Goal: Information Seeking & Learning: Learn about a topic

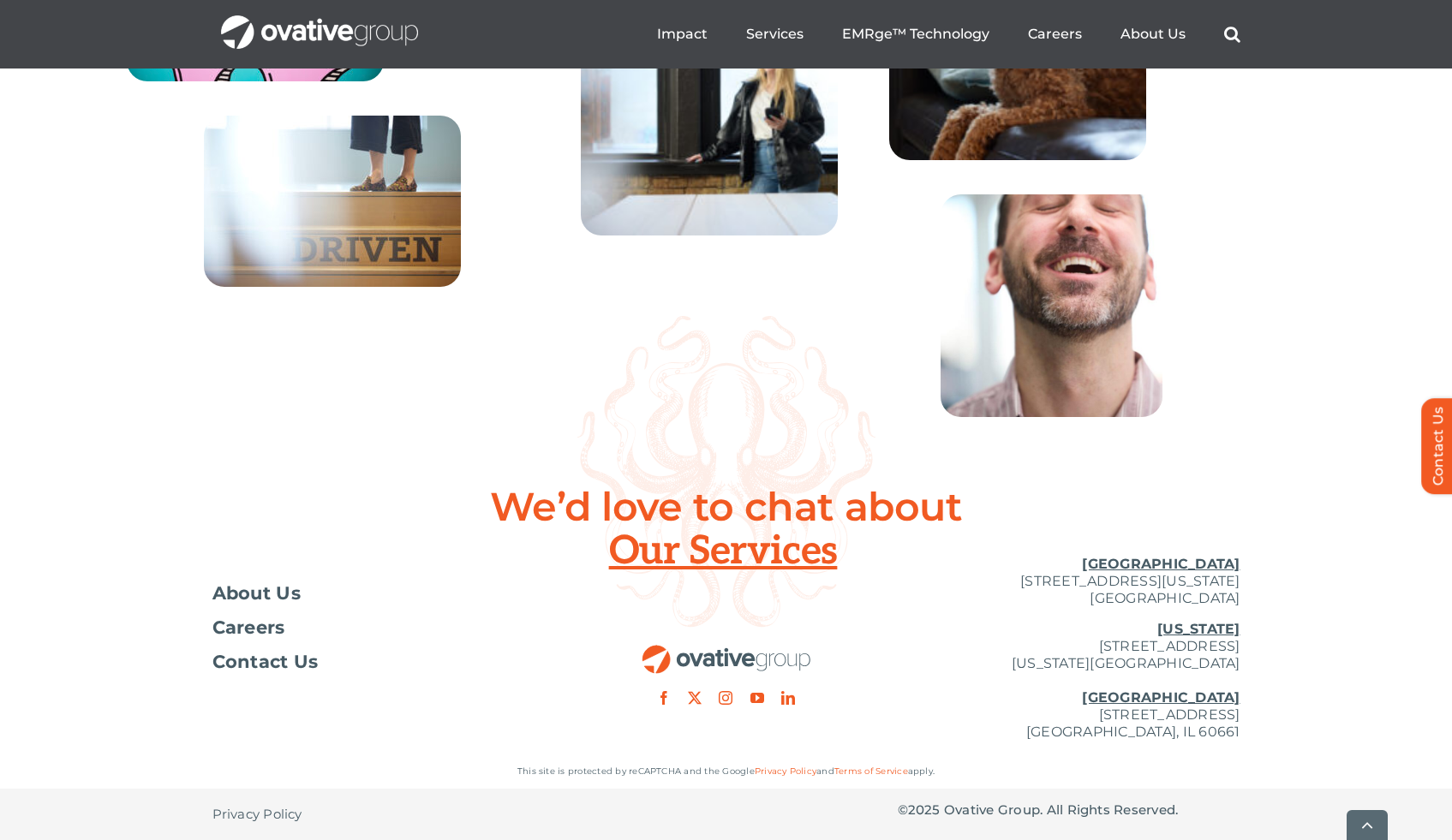
scroll to position [6162, 0]
click at [286, 588] on span "About Us" at bounding box center [257, 593] width 89 height 17
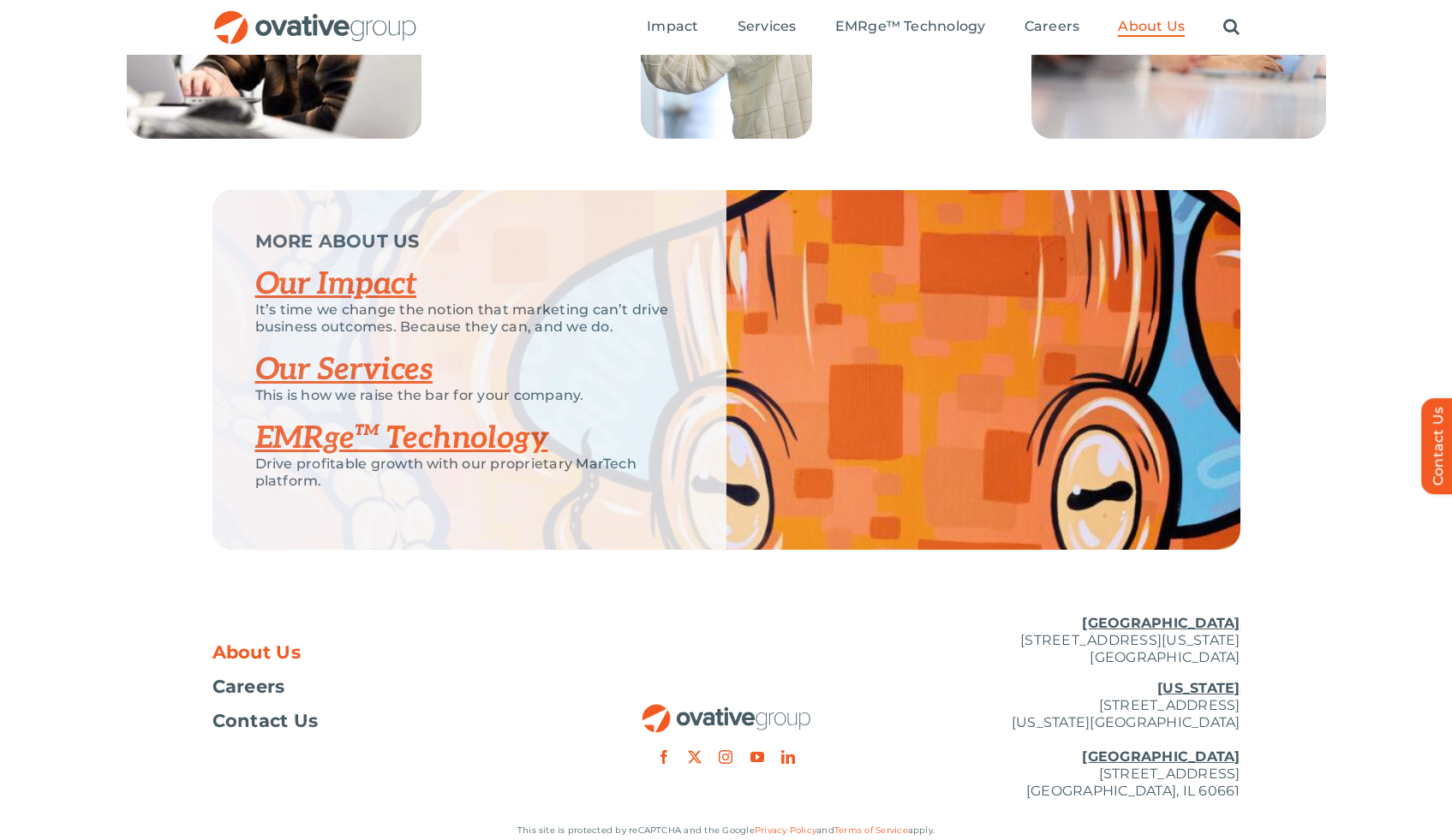
scroll to position [3420, 0]
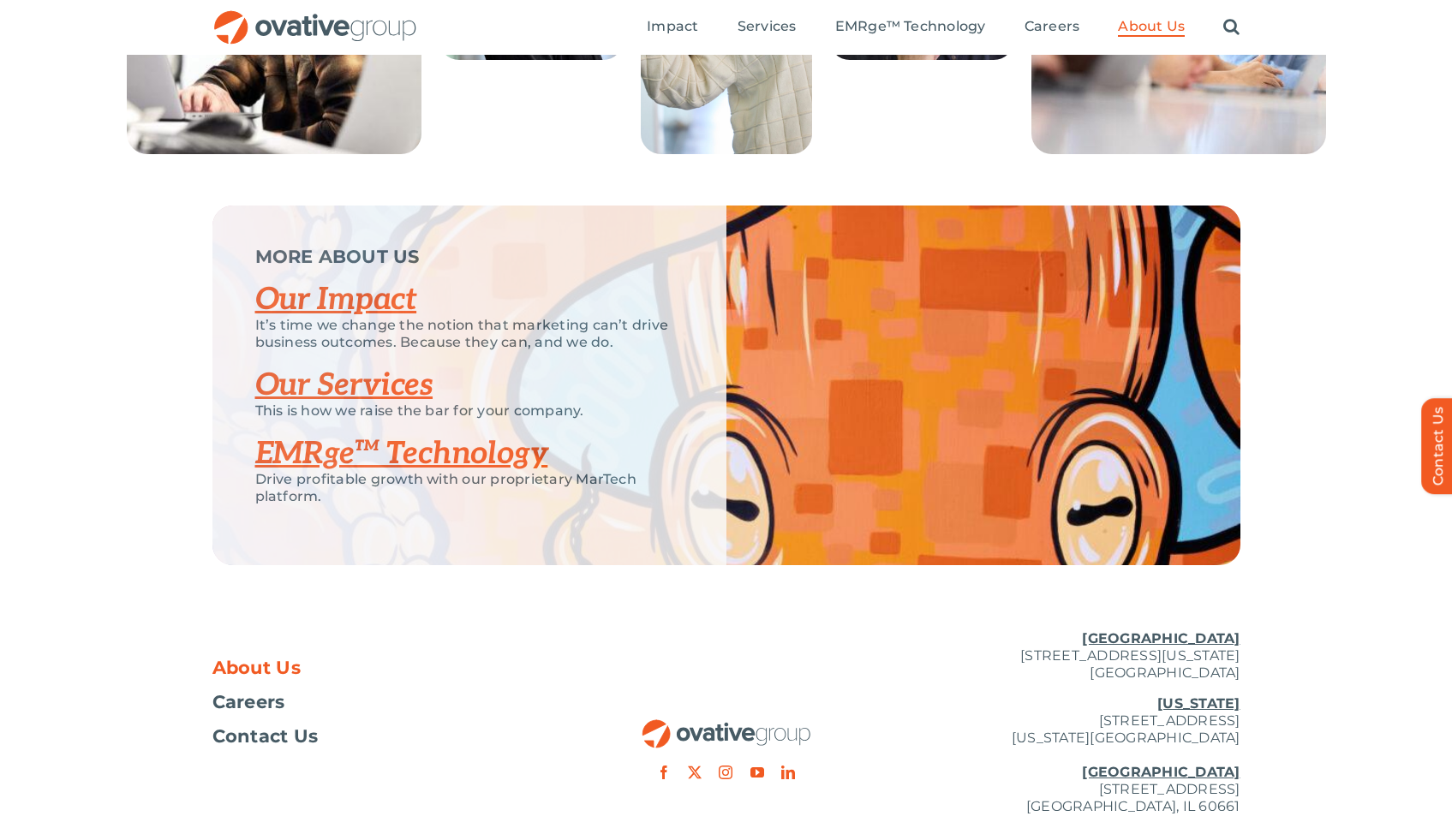
click at [408, 473] on link "EMRge™ Technology" at bounding box center [402, 454] width 293 height 38
